Goal: Task Accomplishment & Management: Manage account settings

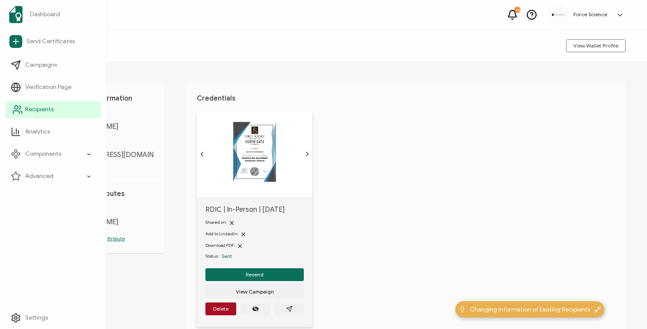
click at [53, 110] on span "Recipients" at bounding box center [39, 109] width 28 height 9
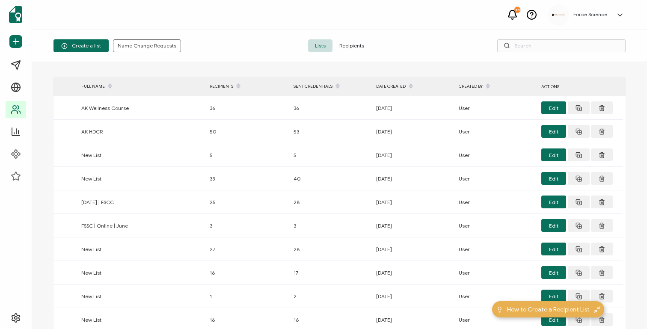
click at [347, 47] on span "Recipients" at bounding box center [351, 45] width 38 height 13
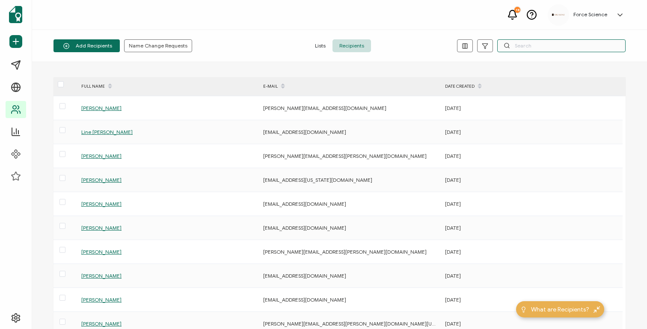
click at [520, 47] on input "text" at bounding box center [561, 45] width 128 height 13
paste input "[EMAIL_ADDRESS][DOMAIN_NAME]"
type input "[EMAIL_ADDRESS][DOMAIN_NAME]"
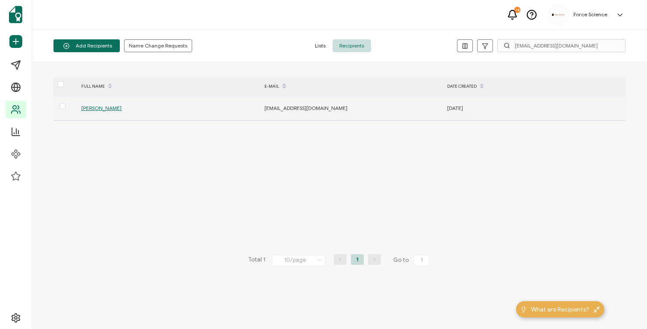
click at [89, 106] on span "[PERSON_NAME]" at bounding box center [101, 108] width 40 height 6
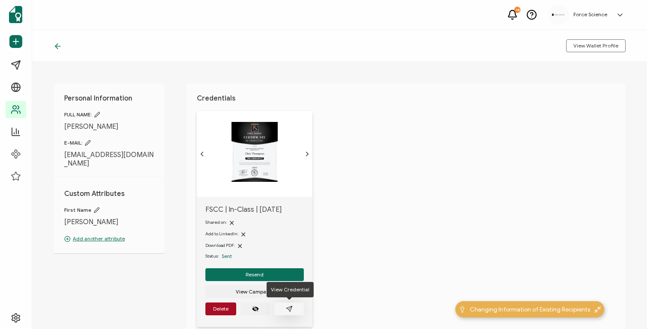
click at [292, 312] on icon "paper plane outline" at bounding box center [289, 308] width 7 height 7
